Goal: Information Seeking & Learning: Learn about a topic

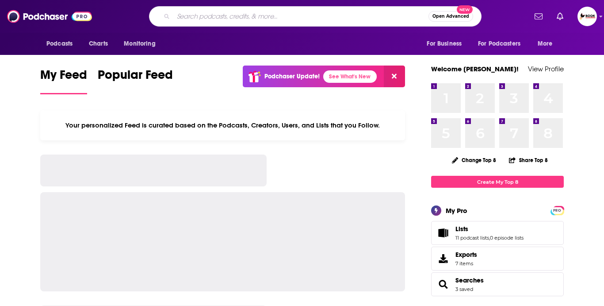
click at [260, 19] on input "Search podcasts, credits, & more..." at bounding box center [300, 16] width 255 height 14
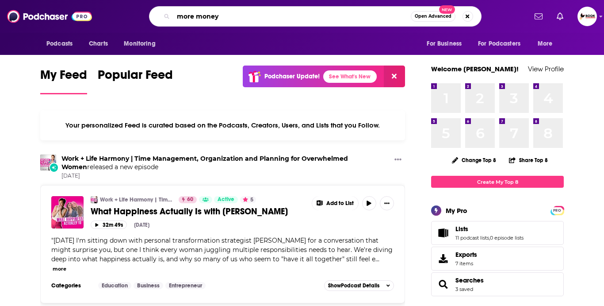
type input "more money"
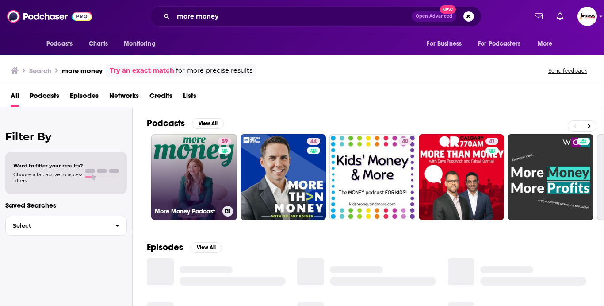
click at [196, 180] on link "59 More Money Podcast" at bounding box center [194, 177] width 86 height 86
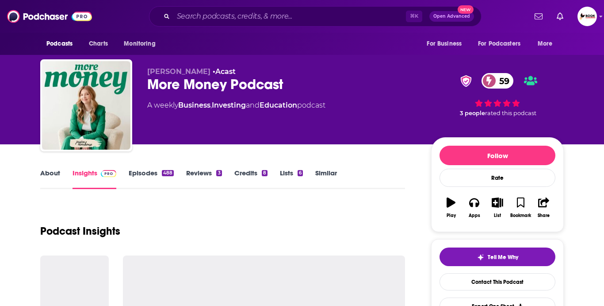
click at [57, 176] on link "About" at bounding box center [50, 178] width 20 height 20
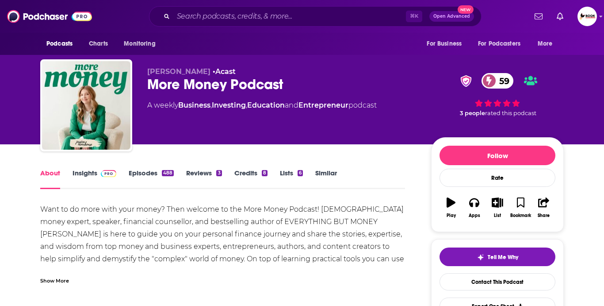
click at [67, 275] on div "Show More" at bounding box center [222, 276] width 365 height 15
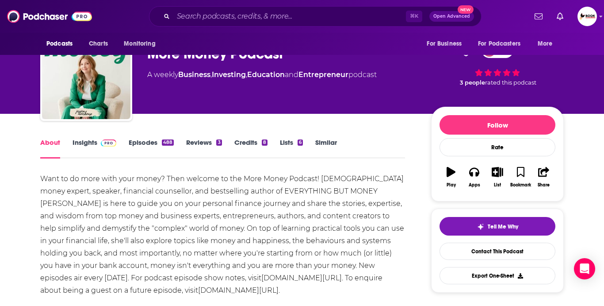
scroll to position [67, 0]
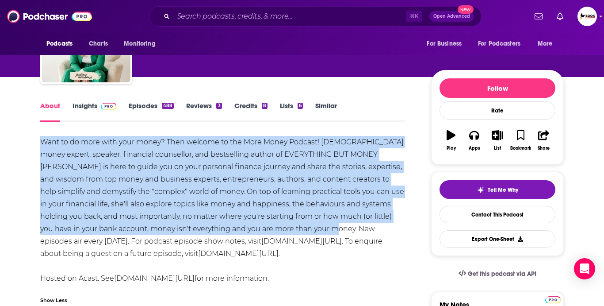
drag, startPoint x: 39, startPoint y: 138, endPoint x: 360, endPoint y: 230, distance: 333.6
copy div "Want to do more with your money? Then welcome to the More Money Podcast! [DEMOG…"
click at [93, 105] on link "Insights" at bounding box center [95, 111] width 44 height 20
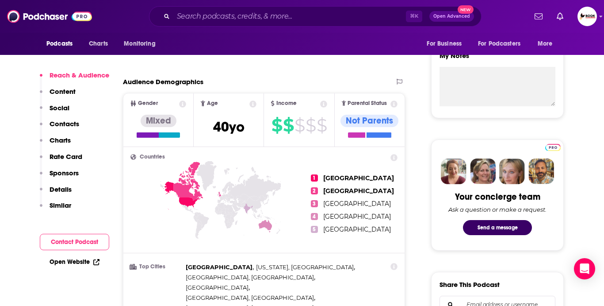
scroll to position [314, 0]
